Goal: Transaction & Acquisition: Purchase product/service

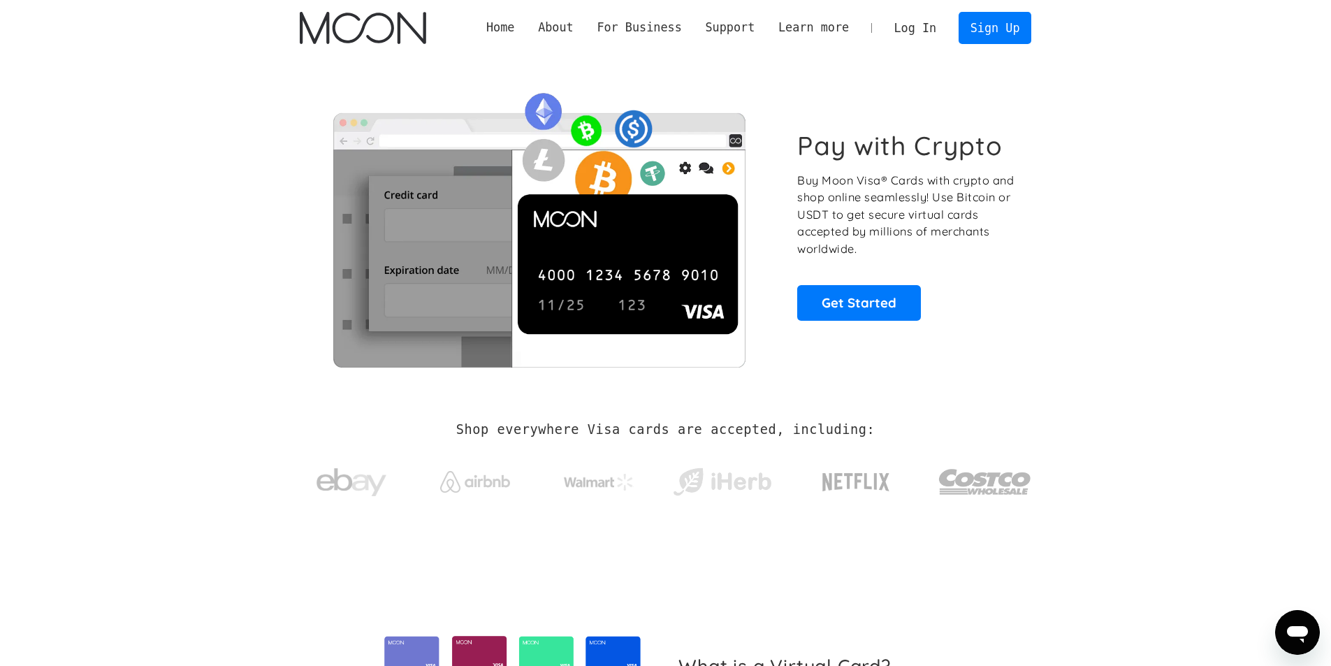
click at [927, 28] on link "Log In" at bounding box center [915, 28] width 66 height 31
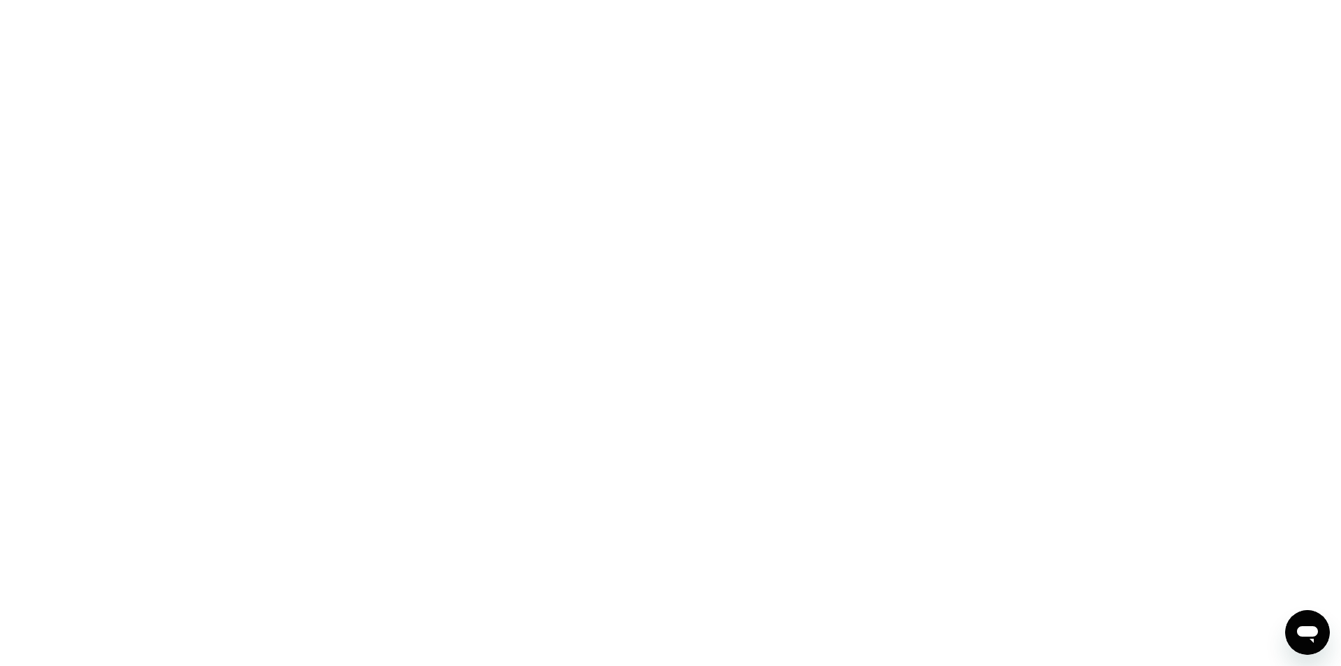
click at [338, 108] on div at bounding box center [670, 333] width 1341 height 666
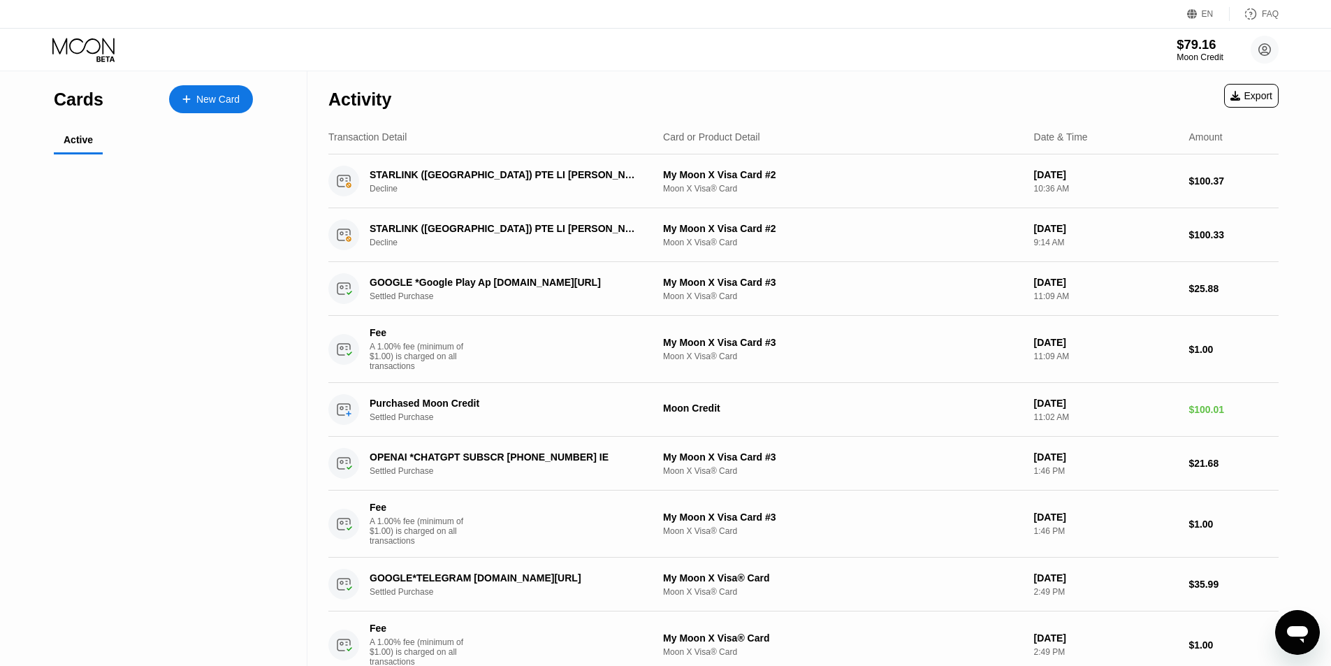
click at [1184, 52] on div "$79.16" at bounding box center [1199, 44] width 47 height 15
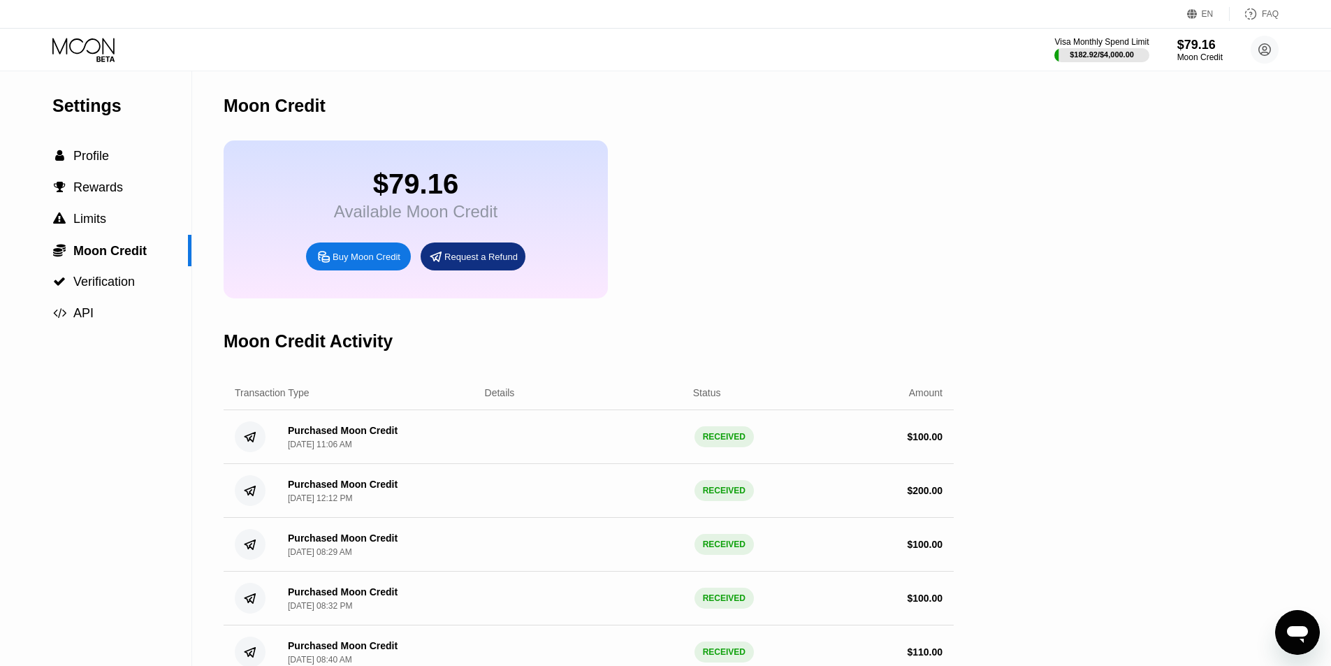
click at [85, 54] on icon at bounding box center [84, 50] width 65 height 24
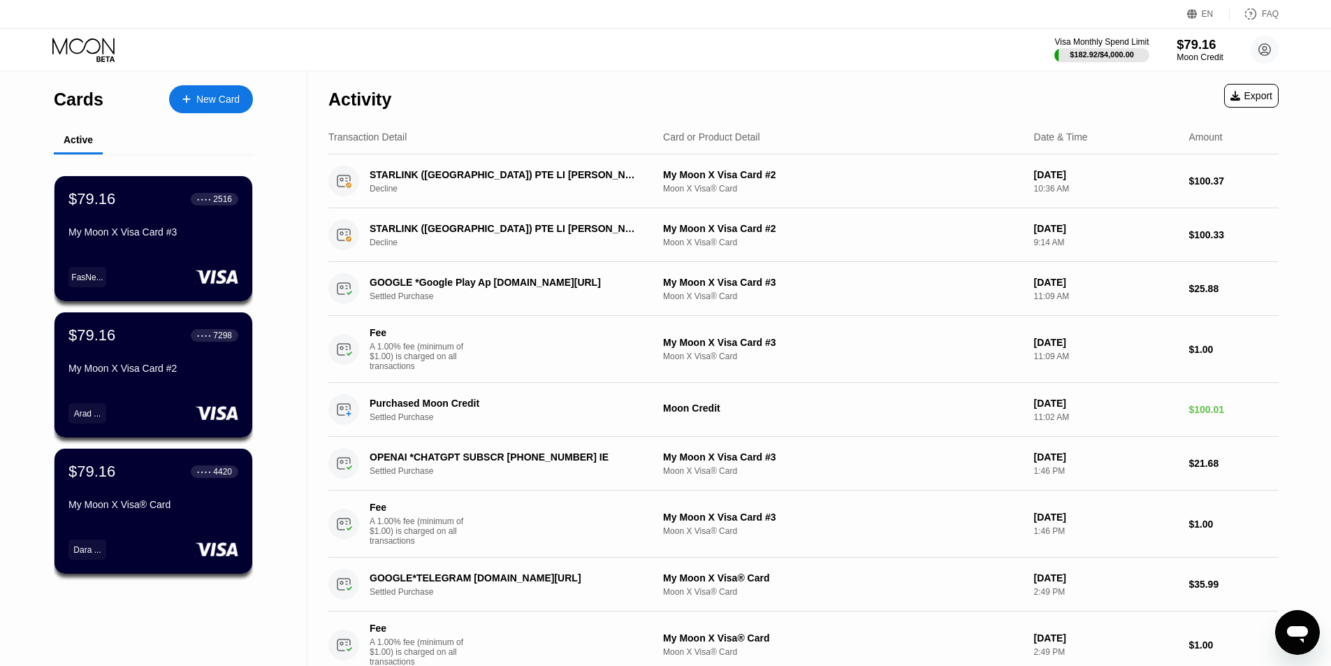
click at [1183, 48] on div "$79.16" at bounding box center [1199, 44] width 47 height 15
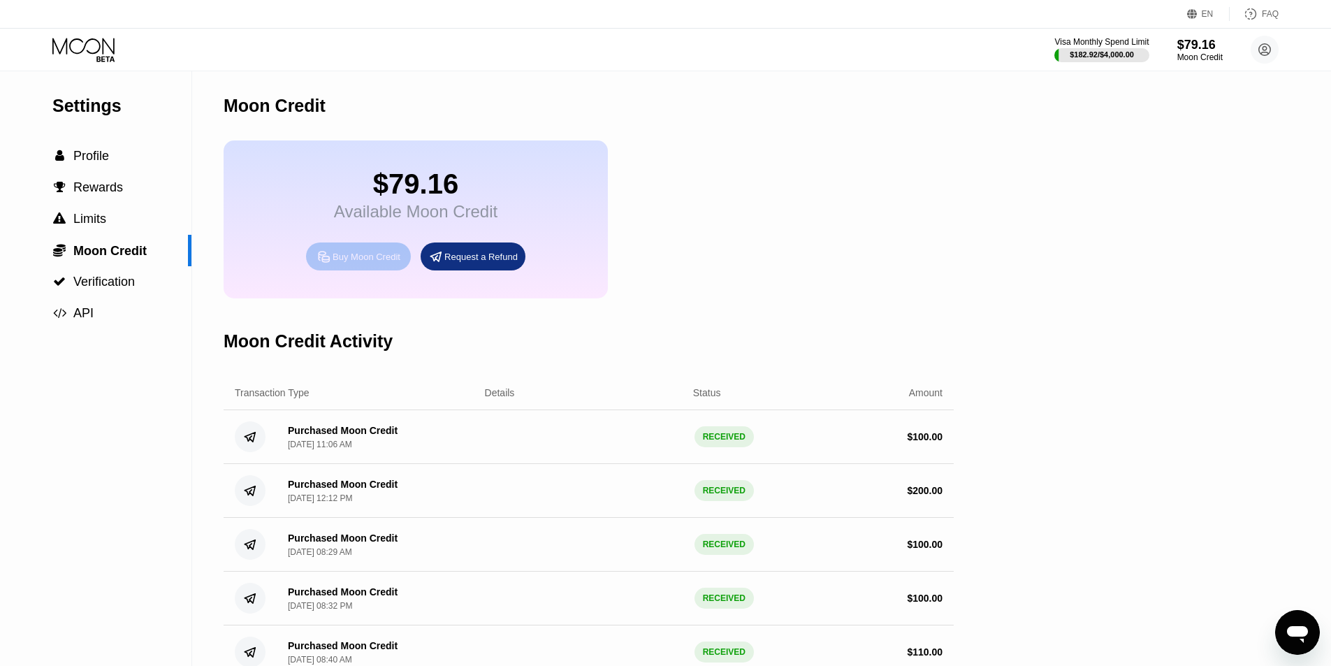
drag, startPoint x: 366, startPoint y: 267, endPoint x: 140, endPoint y: 300, distance: 228.0
click at [184, 328] on div "Settings  Profile  Rewards  Limits  Moon Credit  Verification  API Moon C…" at bounding box center [665, 375] width 1331 height 608
click at [365, 263] on div "Buy Moon Credit" at bounding box center [366, 257] width 68 height 12
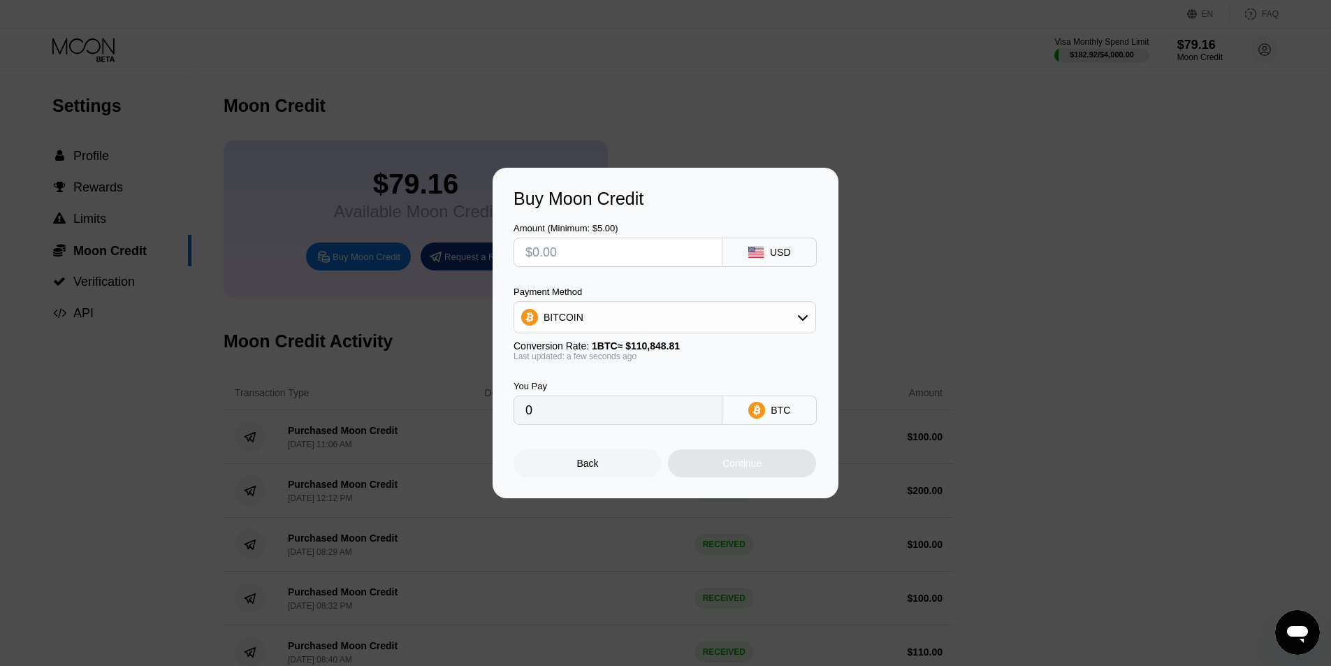
click at [647, 252] on input "text" at bounding box center [617, 252] width 185 height 28
click at [715, 311] on div "BITCOIN" at bounding box center [664, 317] width 301 height 28
click at [575, 390] on span "USDT on TRON" at bounding box center [582, 386] width 71 height 11
type input "0.00"
click at [619, 246] on input "text" at bounding box center [617, 252] width 185 height 28
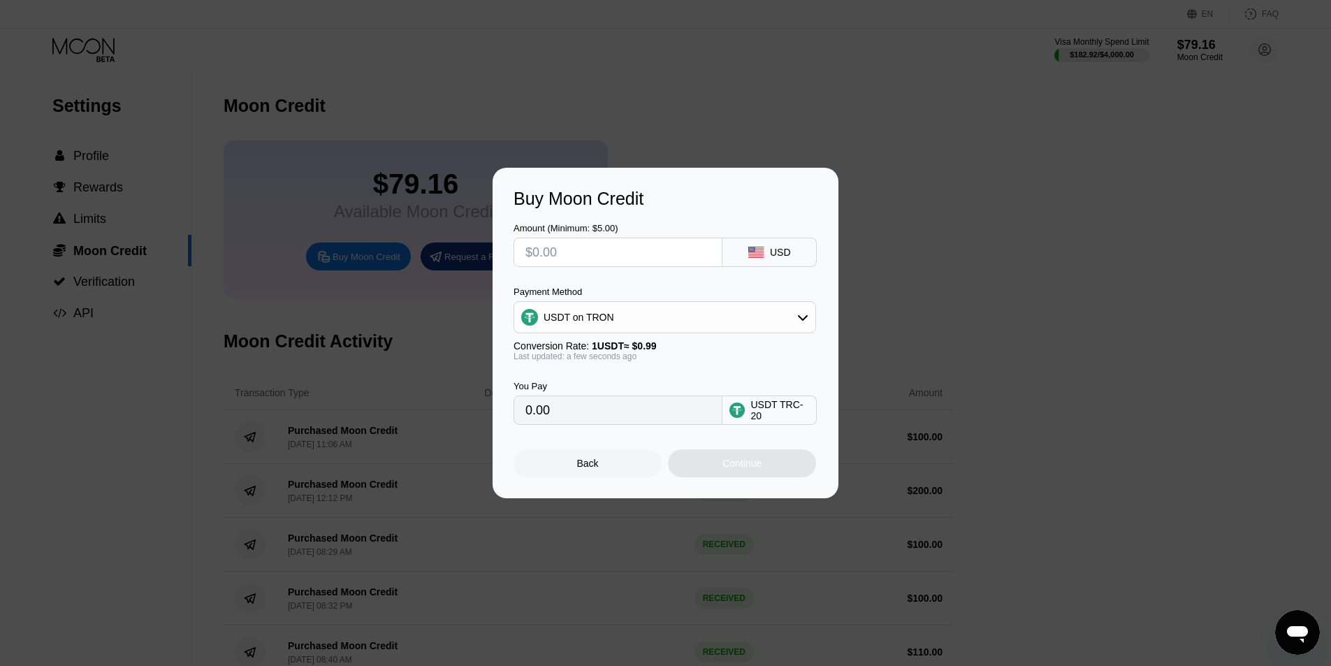
type input "$1"
type input "1.01"
type input "$1750"
type input "1767.68"
click at [626, 238] on input "$1750" at bounding box center [617, 252] width 185 height 28
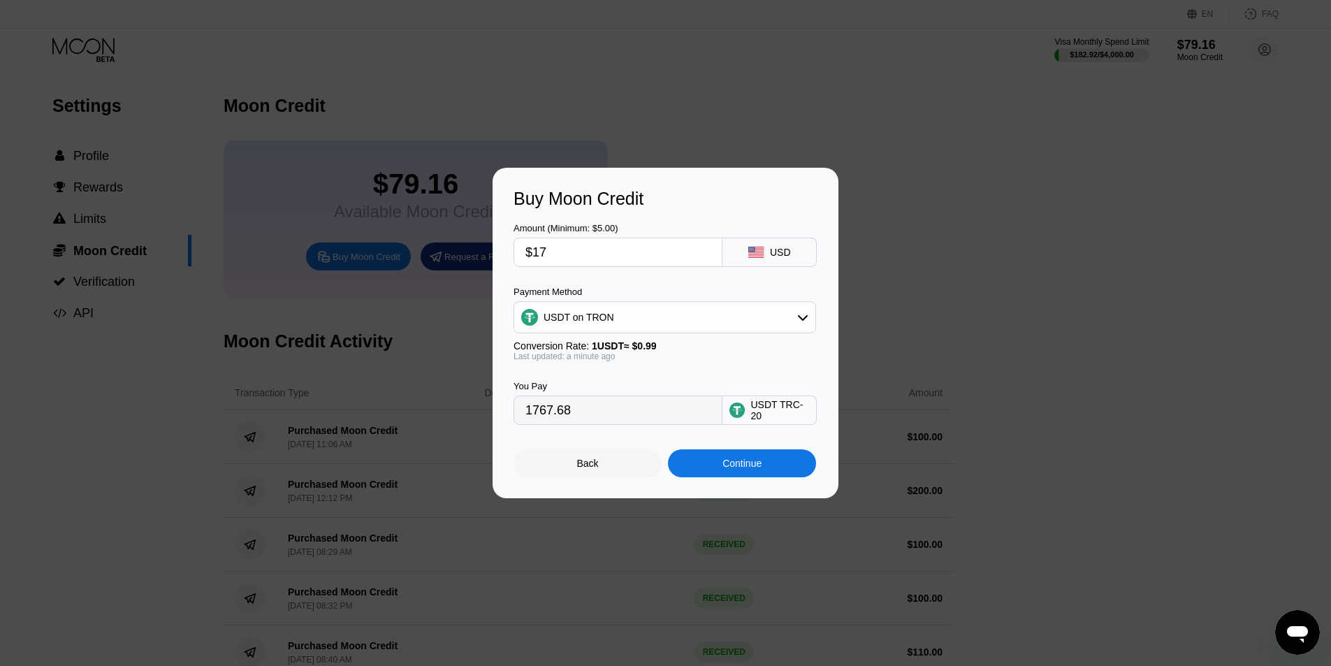
type input "$1"
type input "0.00"
type input "$170"
type input "171.72"
type input "$170"
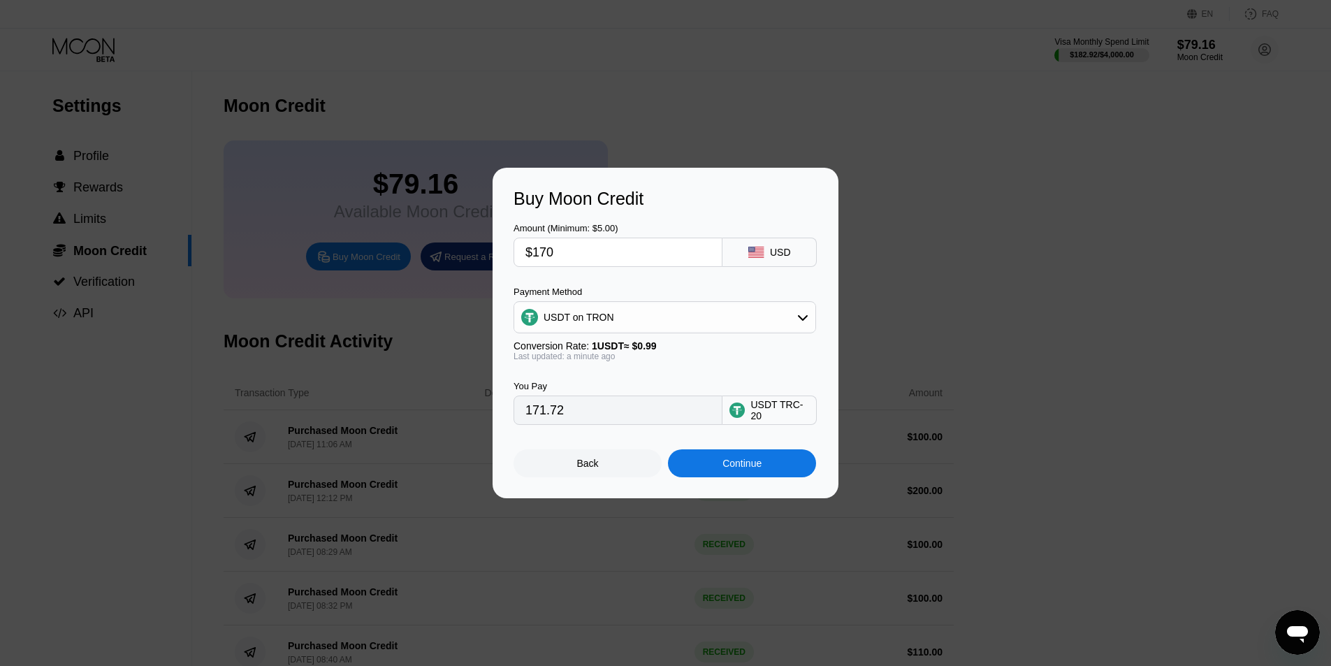
click at [682, 212] on div "Amount (Minimum: $5.00) $170 USD" at bounding box center [665, 238] width 304 height 58
click at [723, 469] on div "Continue" at bounding box center [741, 462] width 39 height 11
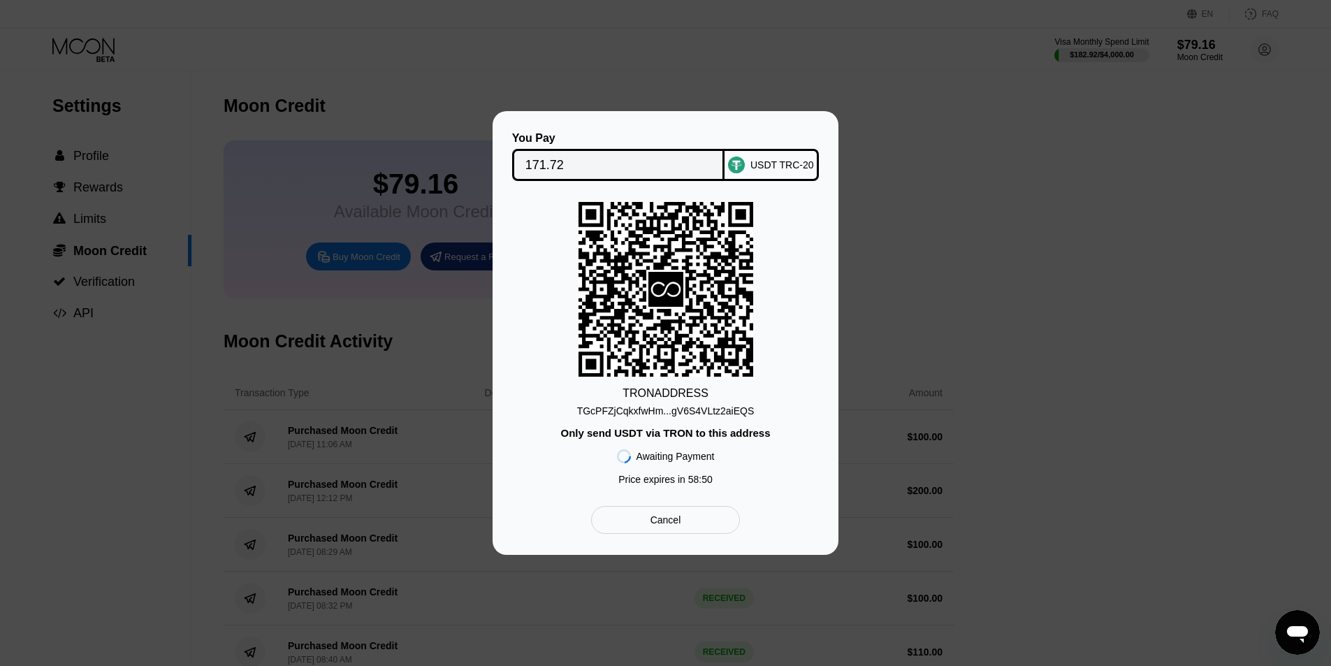
click at [679, 437] on div "Only send USDT via TRON to this address" at bounding box center [665, 433] width 210 height 12
click at [689, 406] on div "TGcPFZjCqkxfwHm...gV6S4VLtz2aiEQS" at bounding box center [665, 410] width 177 height 11
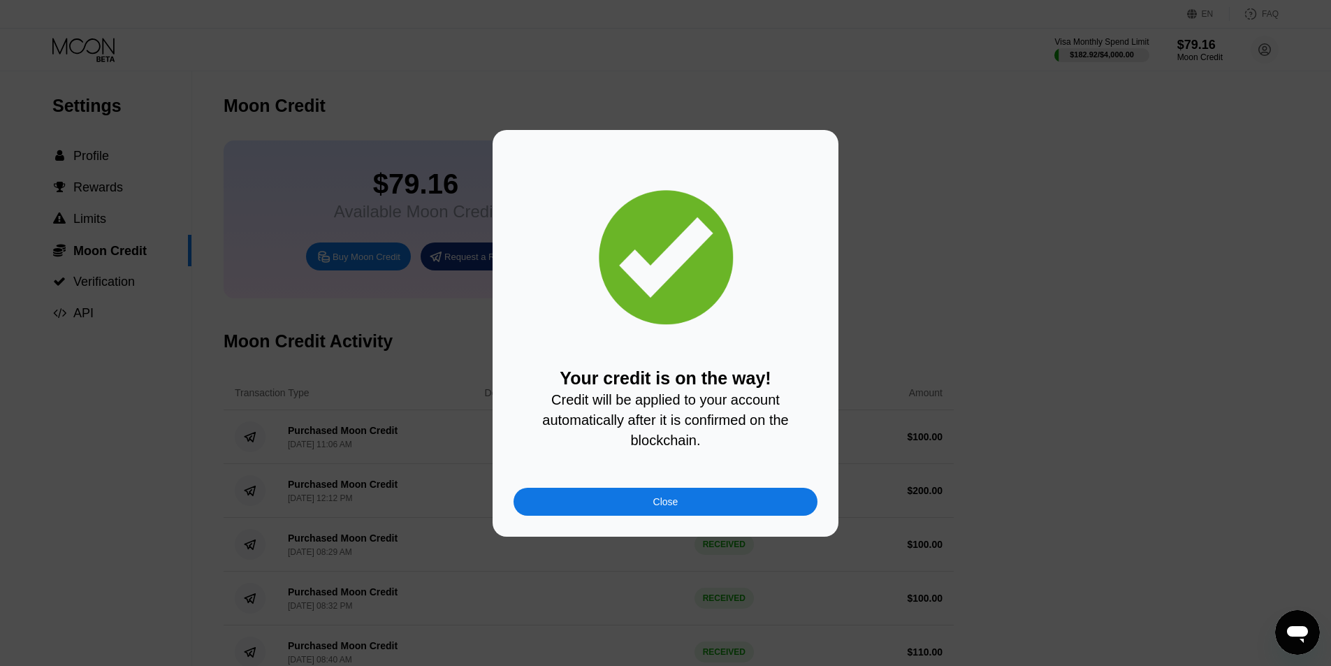
click at [582, 511] on div "Close" at bounding box center [665, 502] width 304 height 28
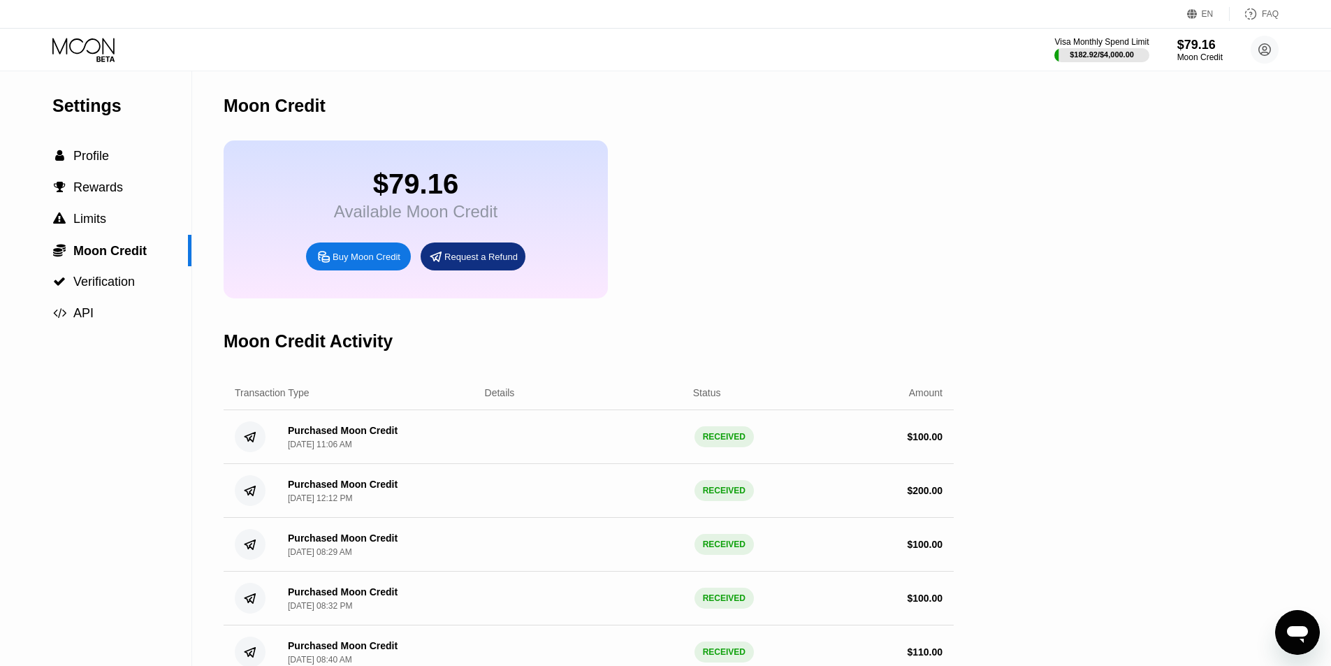
click at [937, 191] on div "$79.16 Available Moon Credit Buy Moon Credit Request a Refund" at bounding box center [588, 219] width 730 height 158
click at [747, 15] on div "EN Language Select an item Save FAQ" at bounding box center [665, 14] width 1331 height 29
click at [843, 194] on div "$249.44 Available Moon Credit Buy Moon Credit Request a Refund" at bounding box center [588, 219] width 730 height 158
click at [110, 154] on div " Profile" at bounding box center [95, 156] width 191 height 15
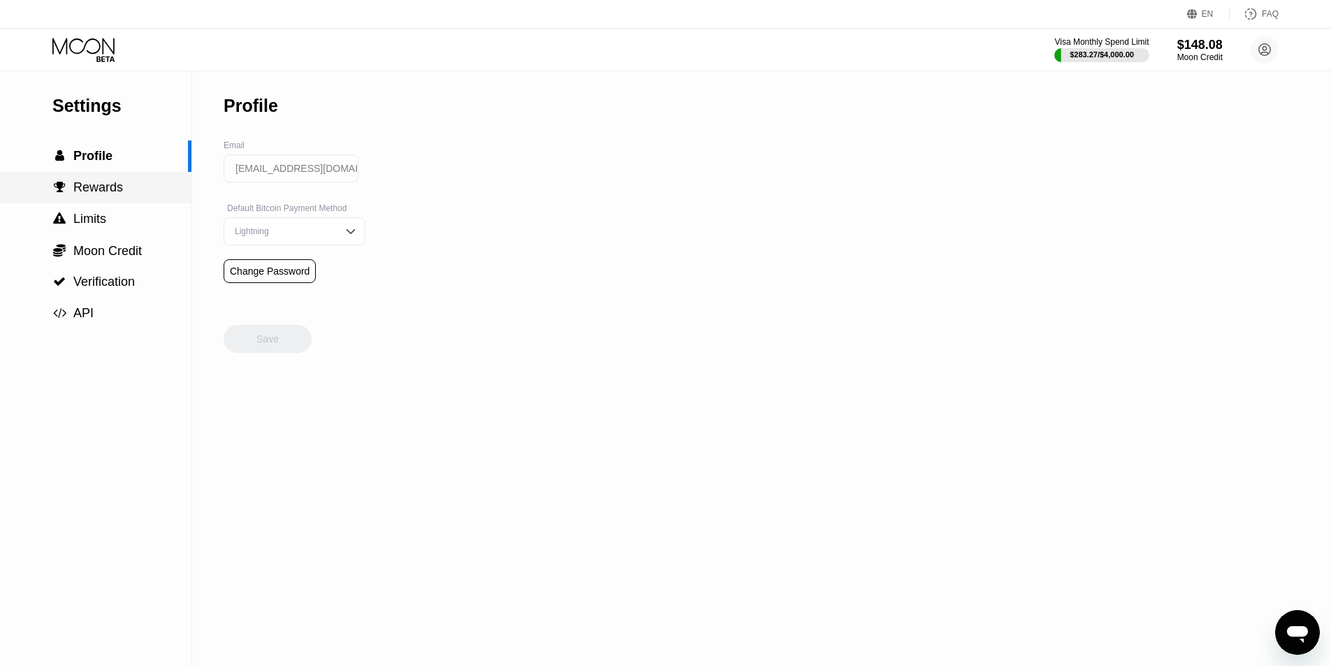
click at [104, 194] on span "Rewards" at bounding box center [98, 187] width 50 height 14
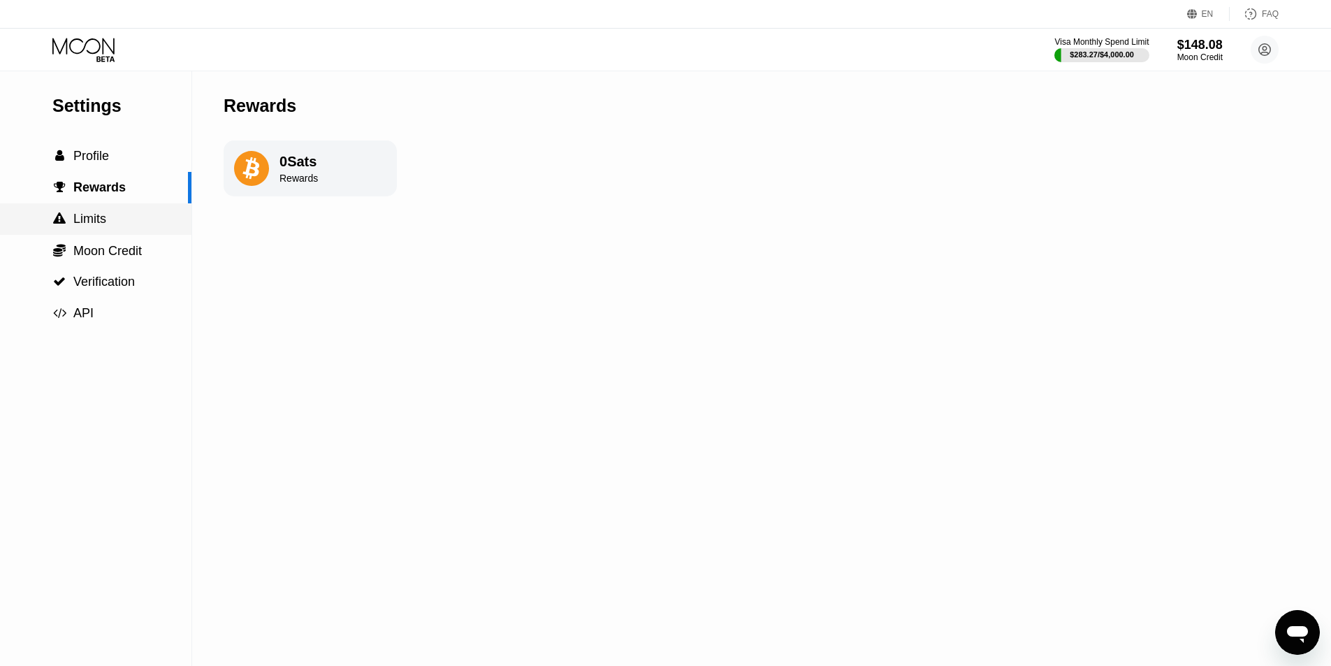
click at [117, 217] on div " Limits" at bounding box center [95, 219] width 191 height 15
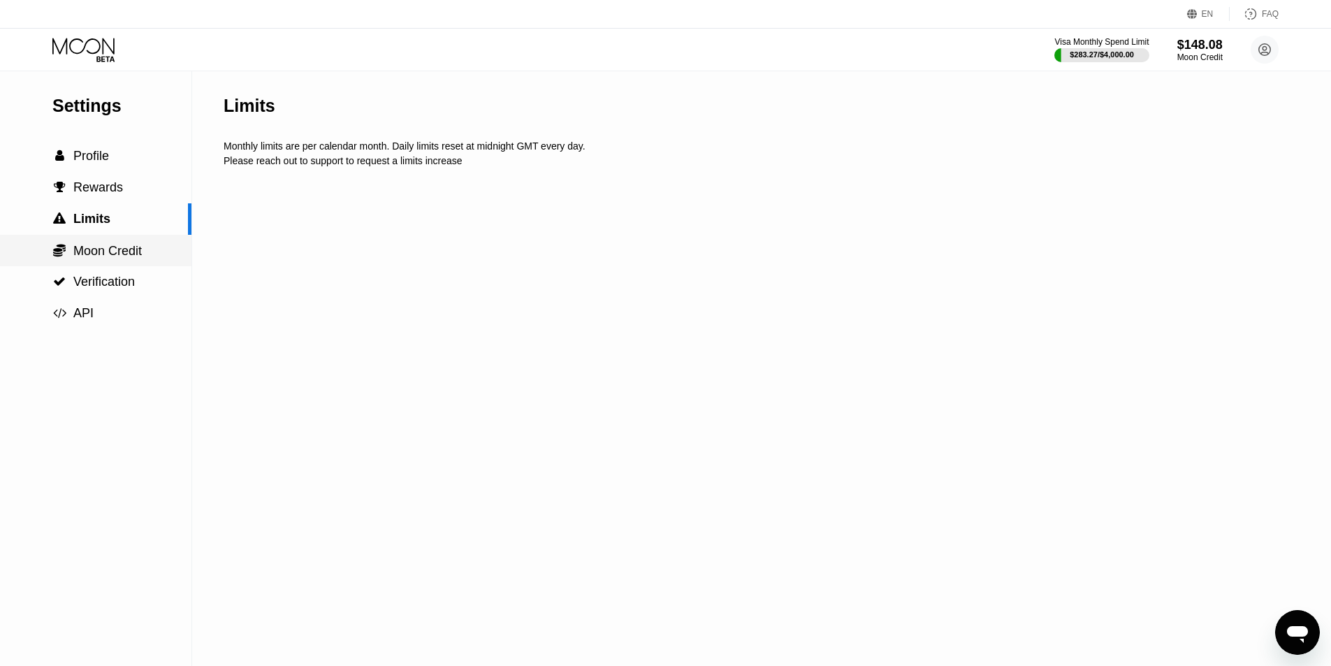
click at [119, 250] on span "Moon Credit" at bounding box center [107, 251] width 68 height 14
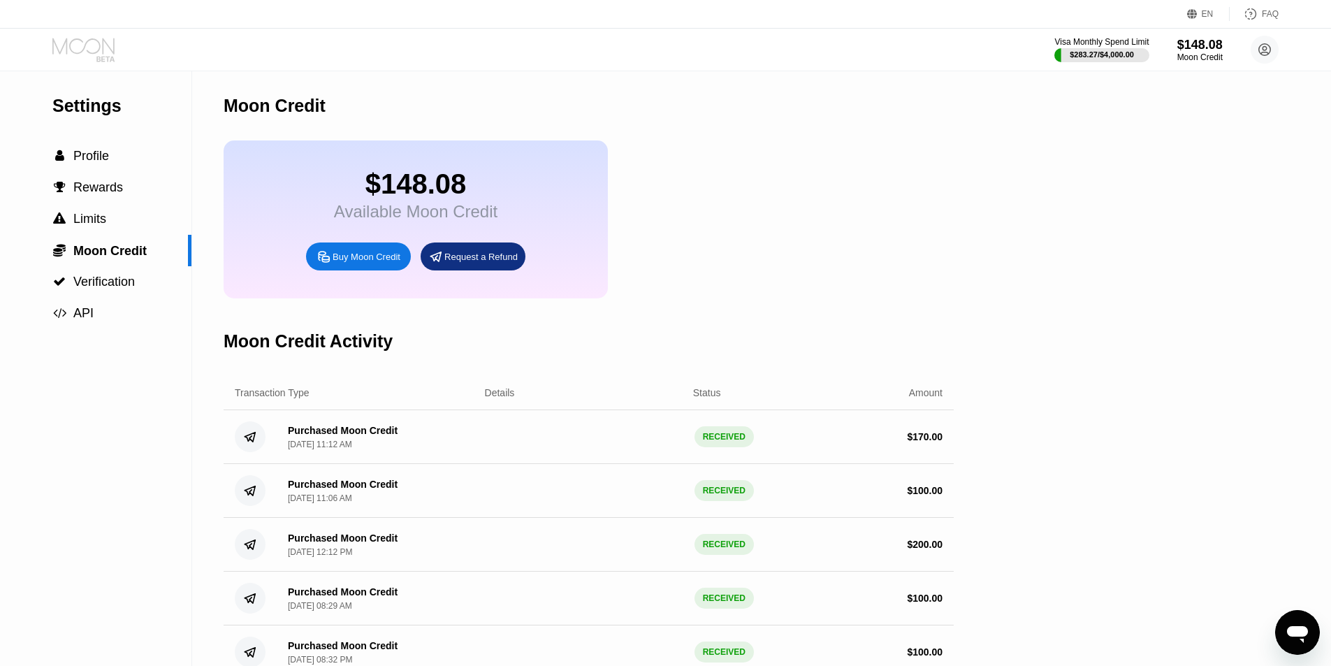
click at [94, 61] on icon at bounding box center [84, 50] width 65 height 24
